Goal: Task Accomplishment & Management: Manage account settings

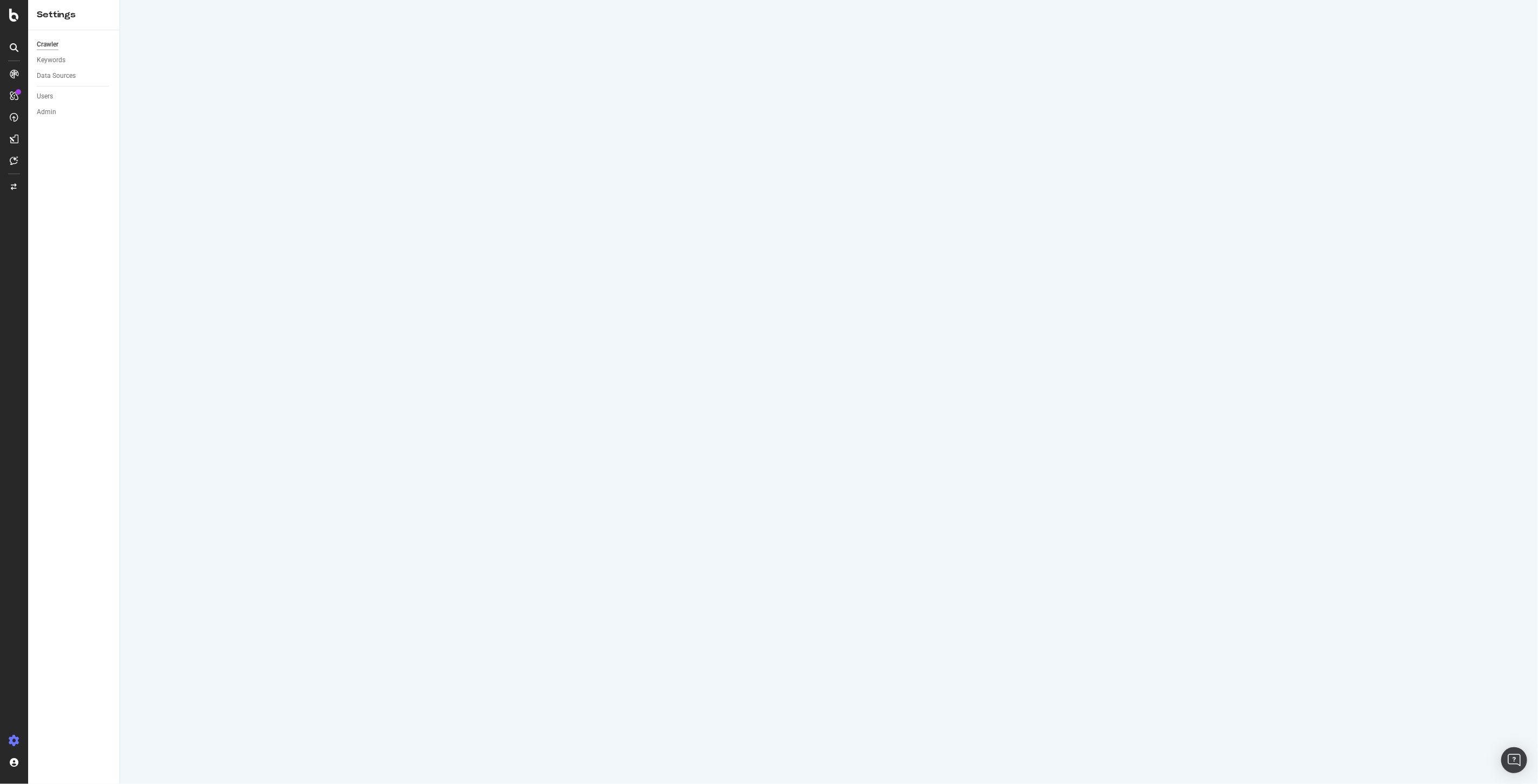
select select "3"
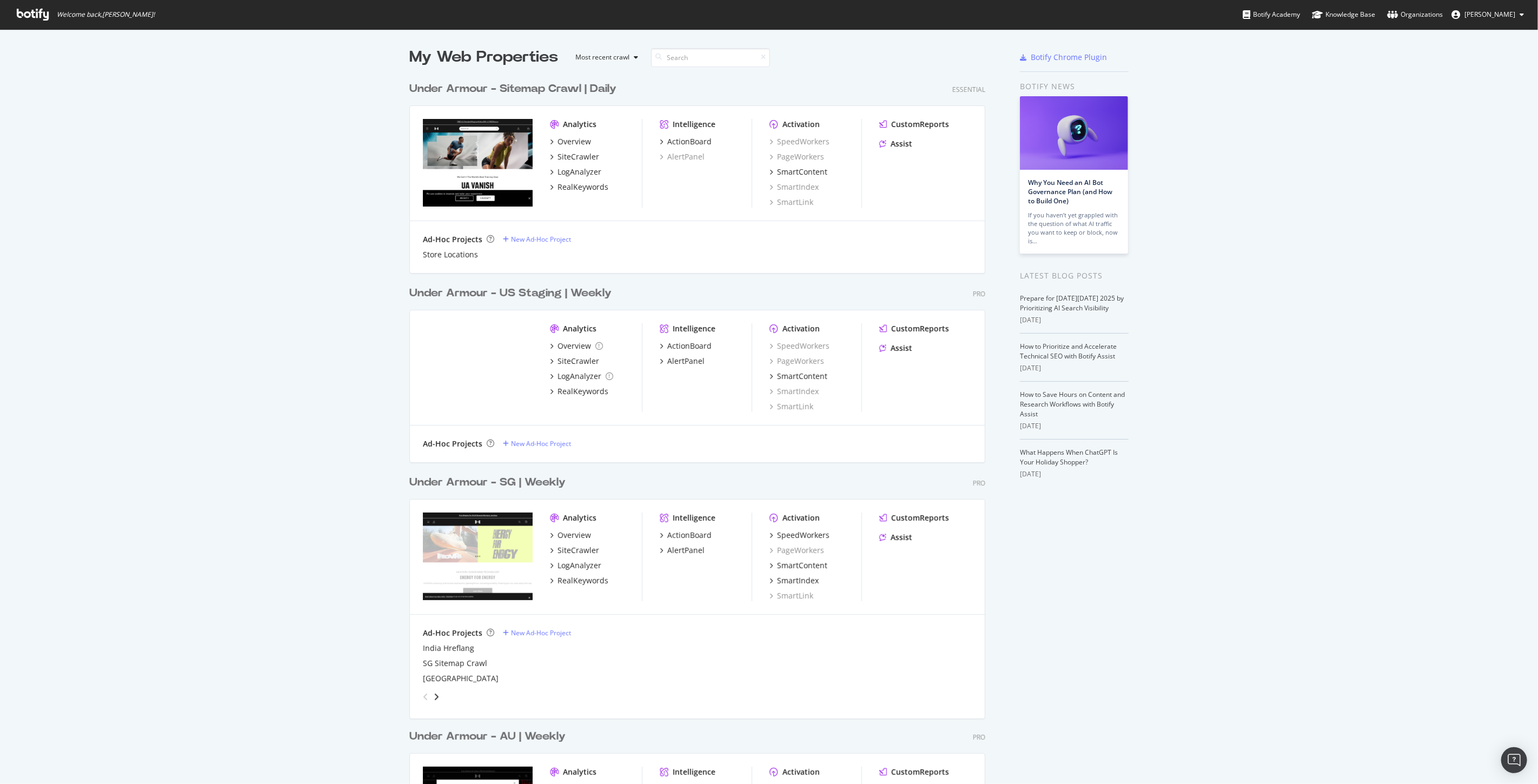
scroll to position [774, 1520]
